Goal: Navigation & Orientation: Find specific page/section

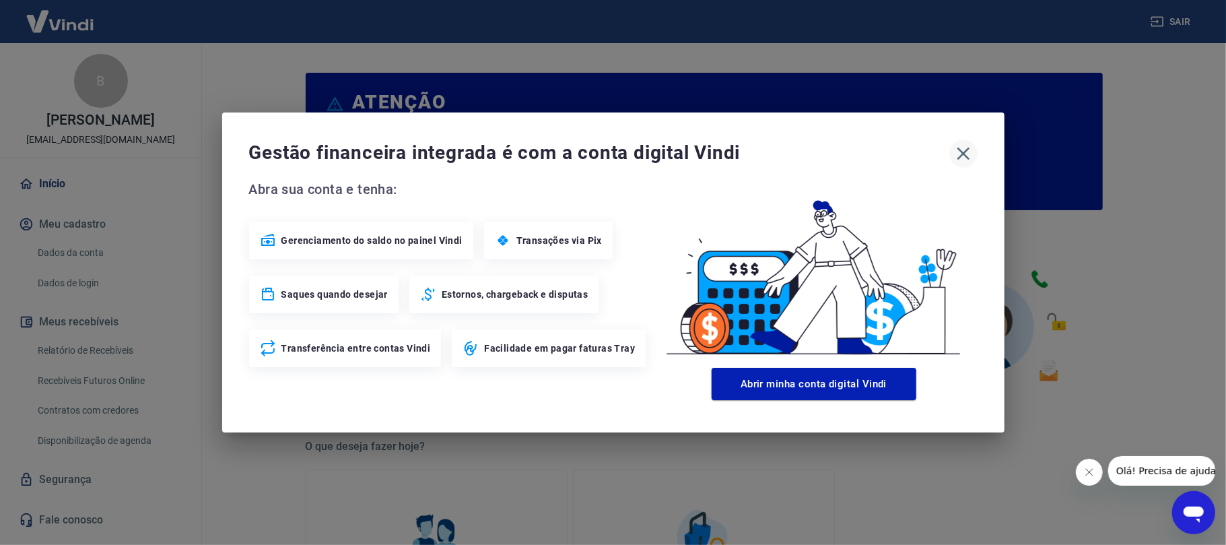
click at [968, 152] on icon "button" at bounding box center [964, 154] width 22 height 22
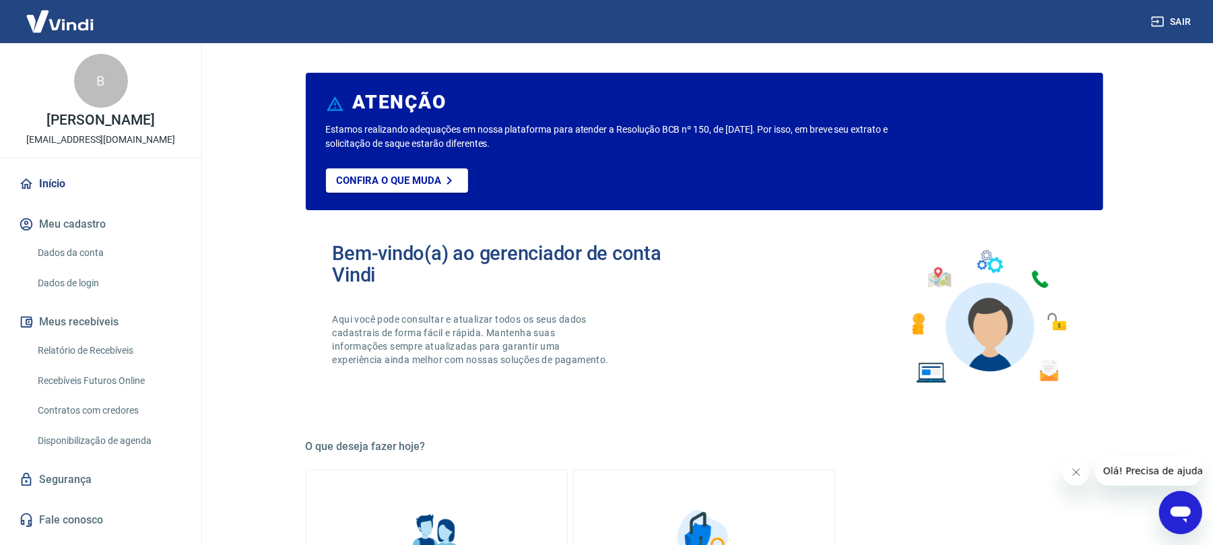
scroll to position [389, 0]
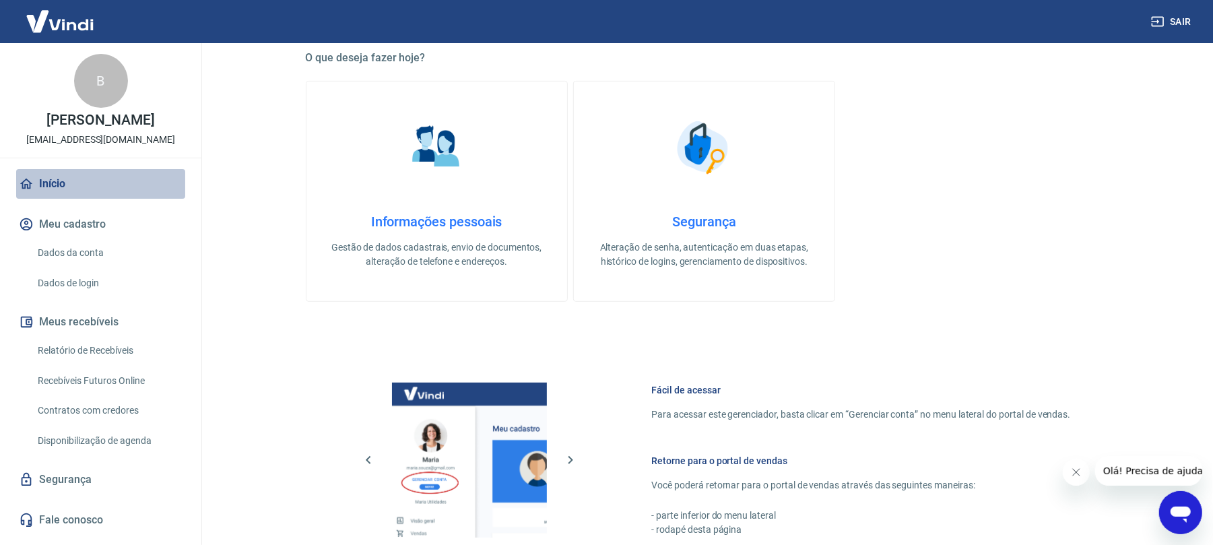
click at [96, 175] on link "Início" at bounding box center [100, 184] width 169 height 30
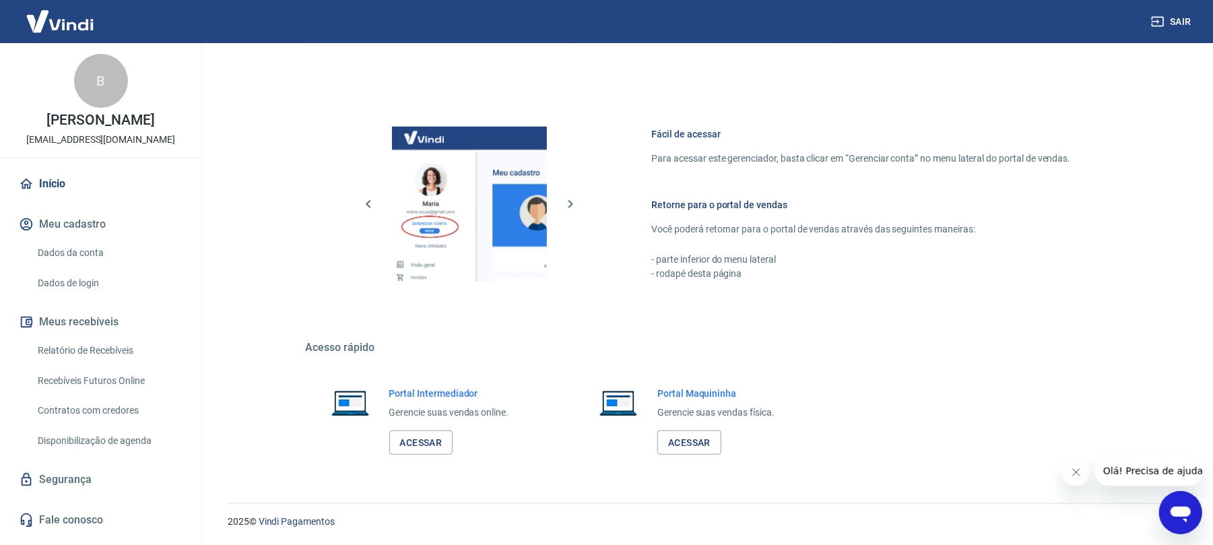
scroll to position [0, 0]
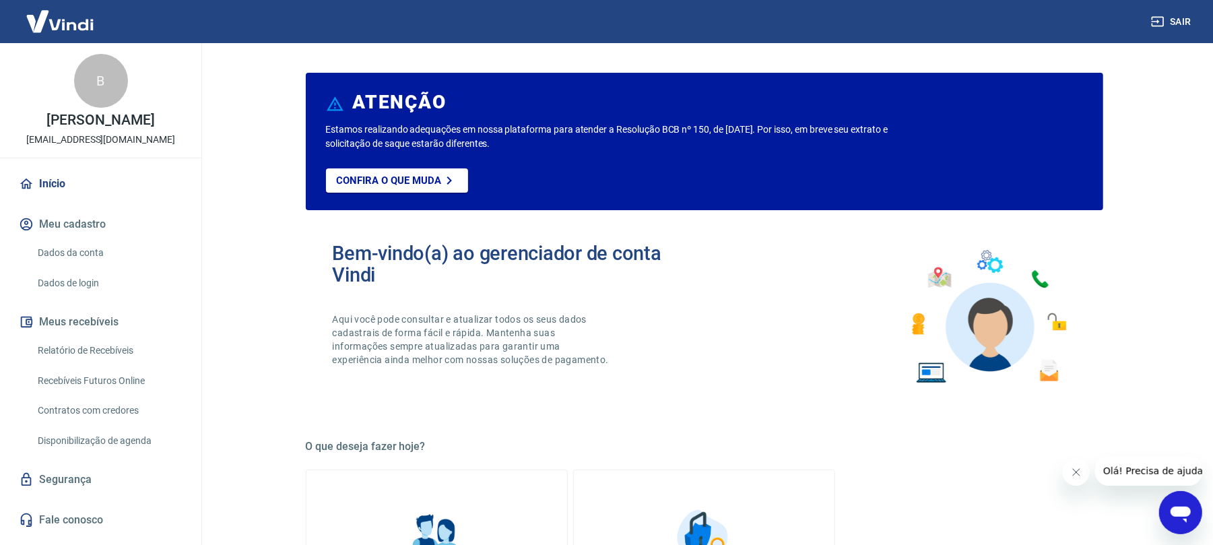
click at [88, 30] on img at bounding box center [60, 21] width 88 height 41
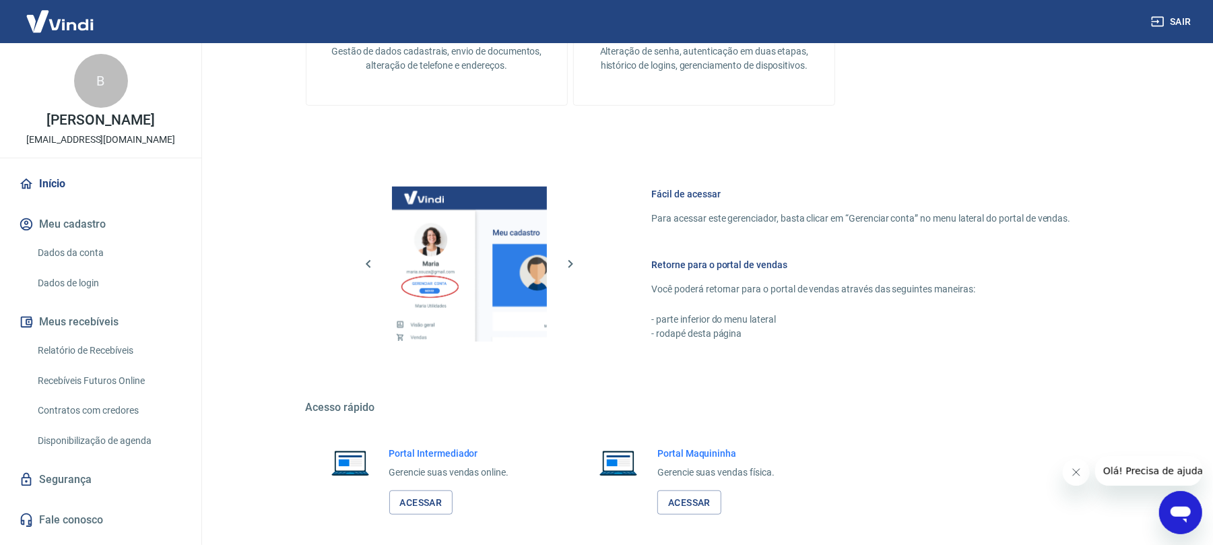
scroll to position [645, 0]
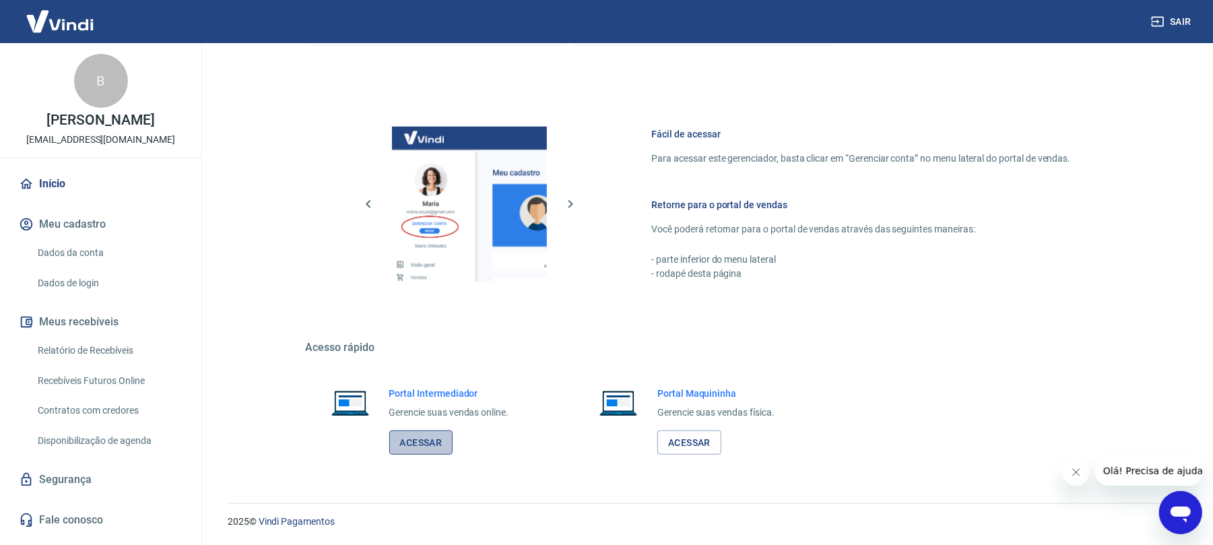
click at [438, 450] on link "Acessar" at bounding box center [421, 442] width 64 height 25
